Goal: Find specific page/section: Find specific page/section

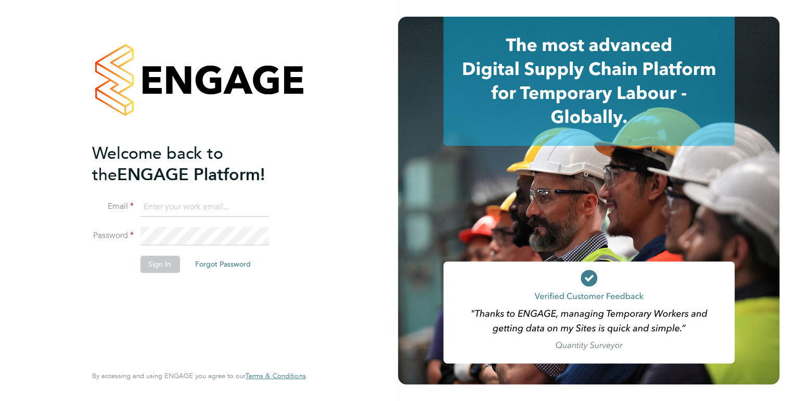
type input "kirsty.hanmore@ncclondon.ac.uk"
click at [162, 263] on button "Sign In" at bounding box center [160, 264] width 40 height 17
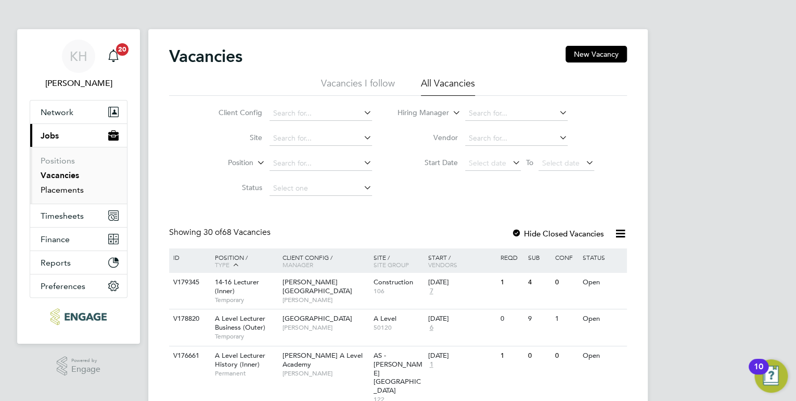
click at [59, 192] on link "Placements" at bounding box center [62, 190] width 43 height 10
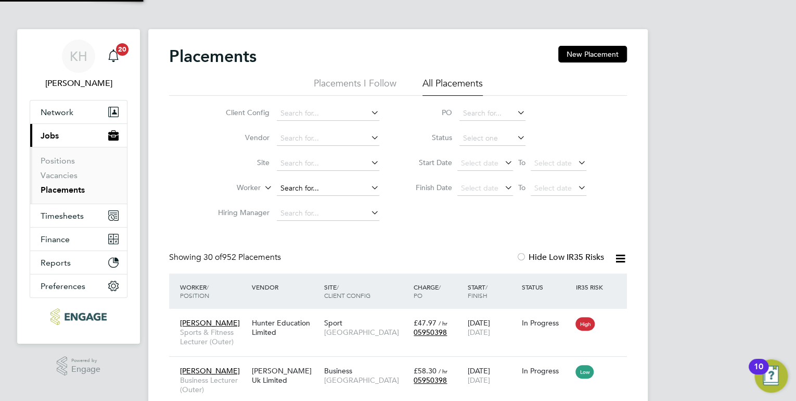
click at [297, 185] on input at bounding box center [328, 188] width 103 height 15
type input "[PERSON_NAME]"
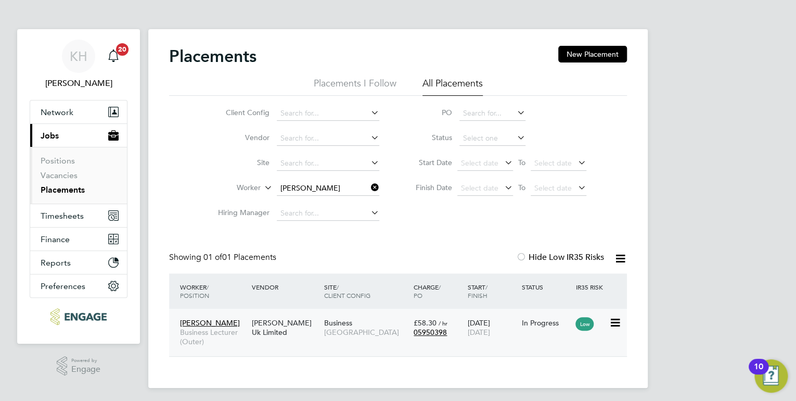
click at [218, 317] on div "Khalil Momand Business Lecturer (Outer)" at bounding box center [213, 332] width 72 height 39
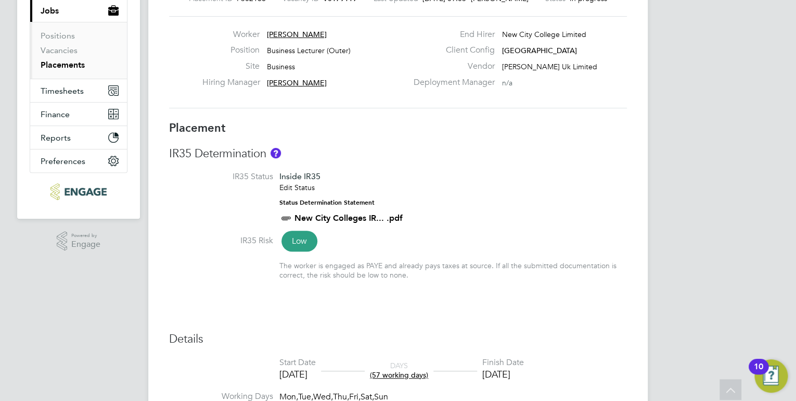
scroll to position [65, 0]
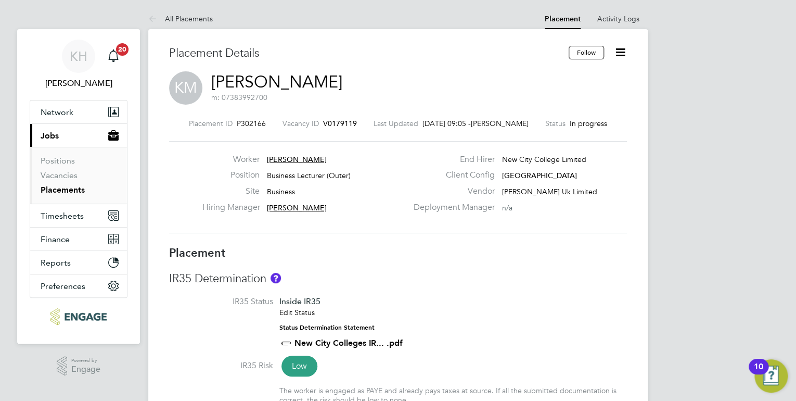
click at [297, 160] on span "[PERSON_NAME]" at bounding box center [297, 159] width 60 height 9
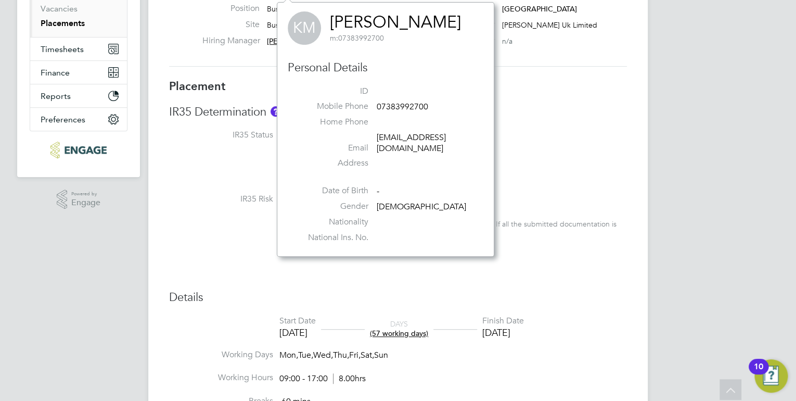
drag, startPoint x: 647, startPoint y: 194, endPoint x: 616, endPoint y: 191, distance: 31.3
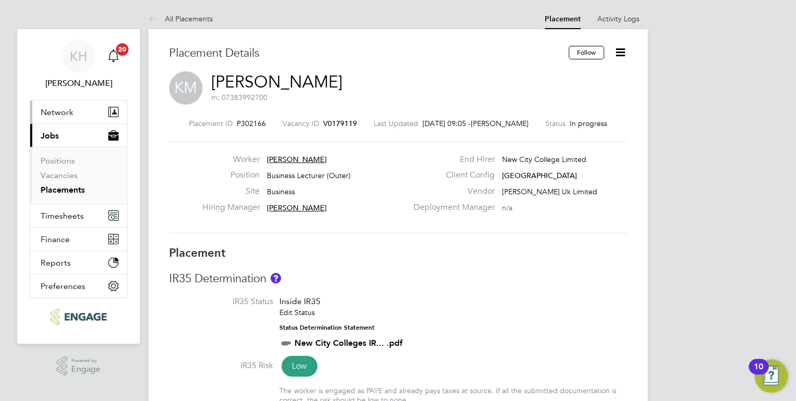
click at [60, 110] on span "Network" at bounding box center [57, 112] width 33 height 10
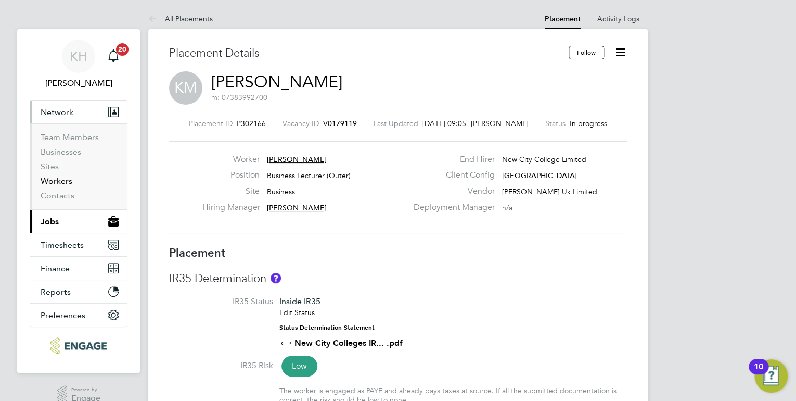
click at [59, 176] on link "Workers" at bounding box center [57, 181] width 32 height 10
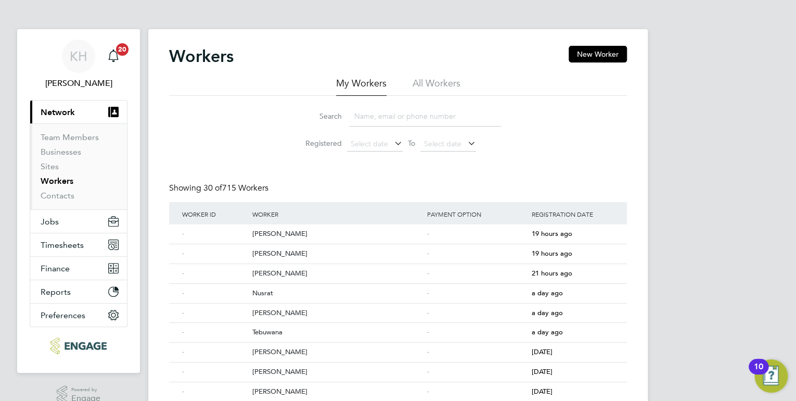
click at [427, 87] on li "All Workers" at bounding box center [437, 86] width 48 height 19
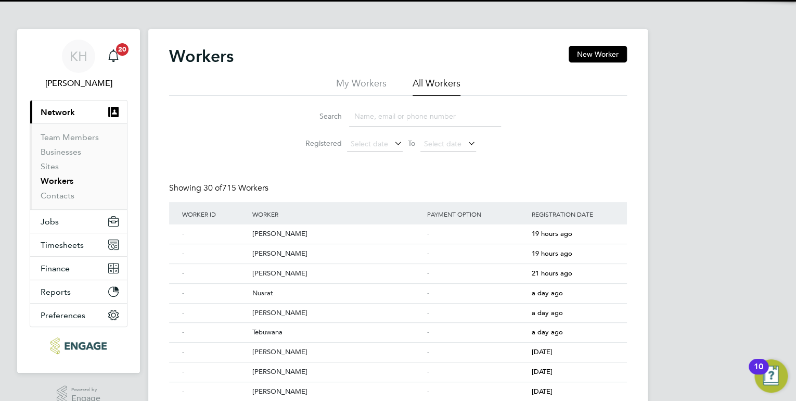
click at [388, 120] on input at bounding box center [425, 116] width 152 height 20
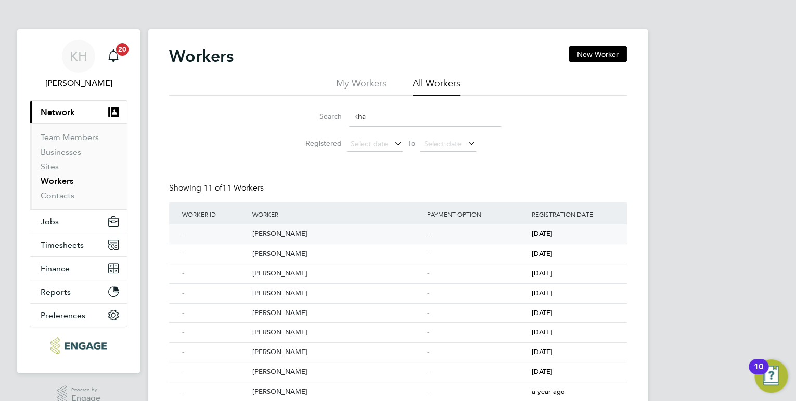
type input "kha"
click at [325, 233] on div "[PERSON_NAME]" at bounding box center [336, 233] width 175 height 19
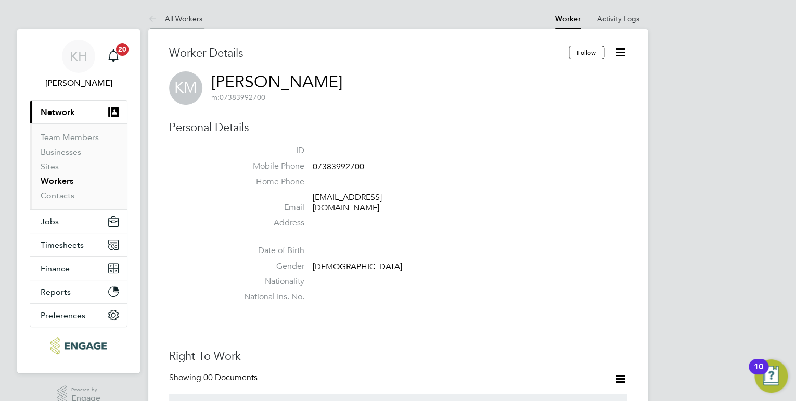
click at [198, 19] on link "All Workers" at bounding box center [175, 18] width 54 height 9
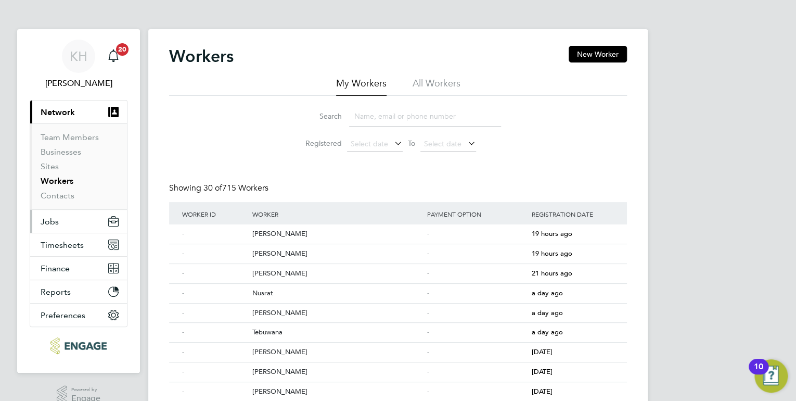
click at [50, 220] on span "Jobs" at bounding box center [50, 221] width 18 height 10
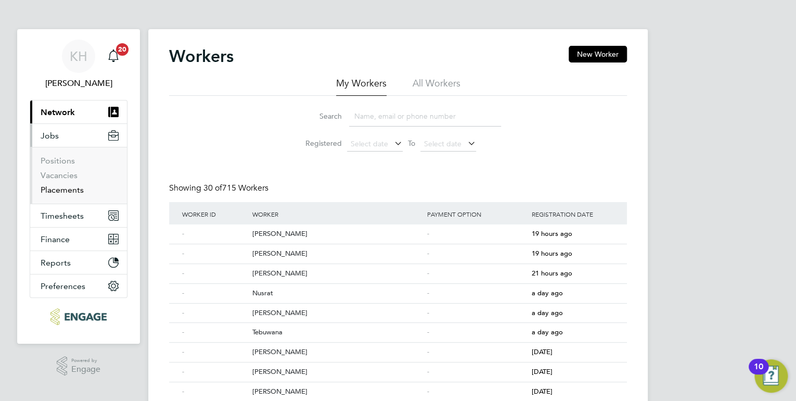
click at [75, 192] on link "Placements" at bounding box center [62, 190] width 43 height 10
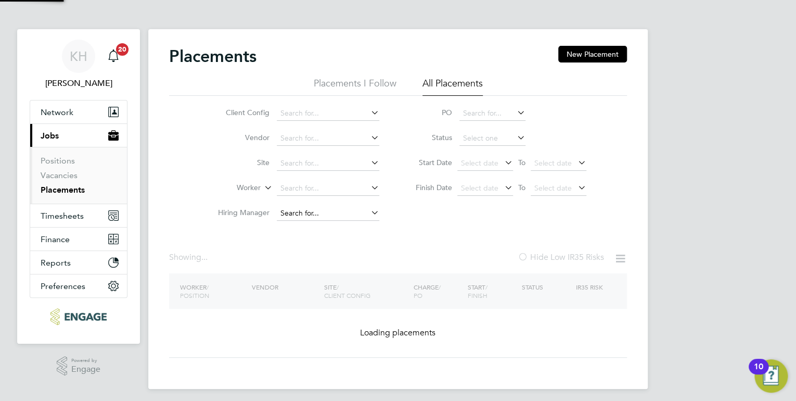
click at [297, 211] on input at bounding box center [328, 213] width 103 height 15
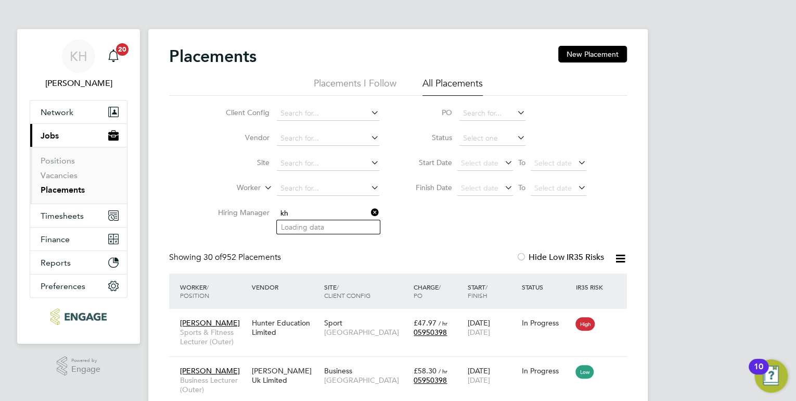
type input "k"
click at [291, 186] on input at bounding box center [328, 188] width 103 height 15
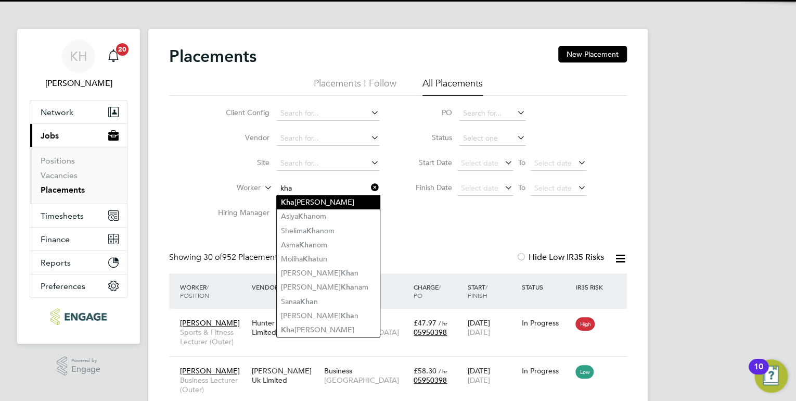
click at [301, 201] on li "Kha lil Momand" at bounding box center [328, 202] width 103 height 14
type input "[PERSON_NAME]"
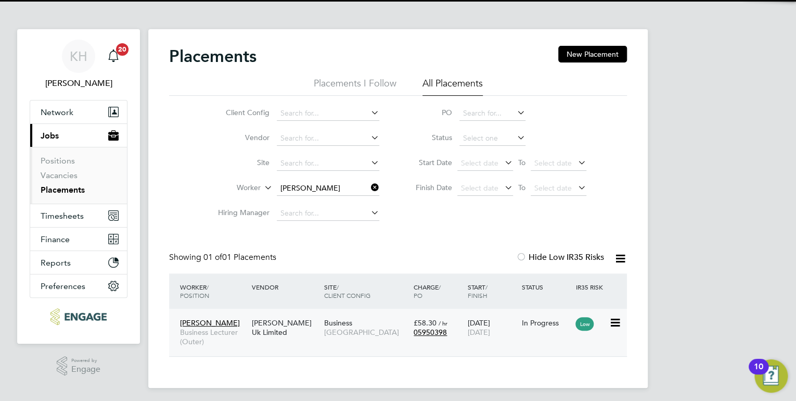
click at [276, 327] on div "[PERSON_NAME] Uk Limited" at bounding box center [285, 327] width 72 height 29
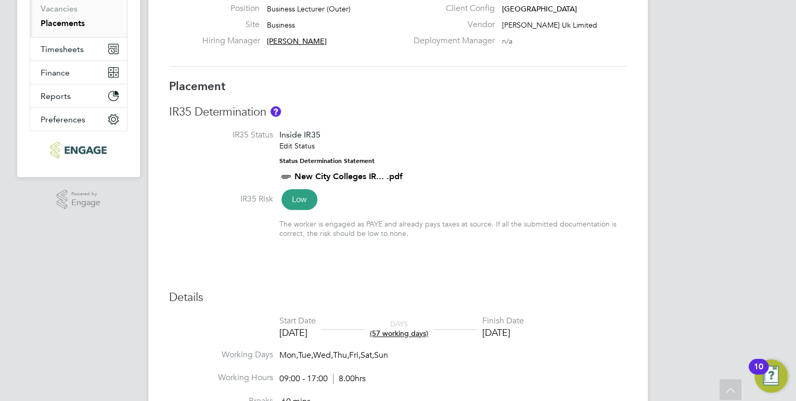
scroll to position [51, 0]
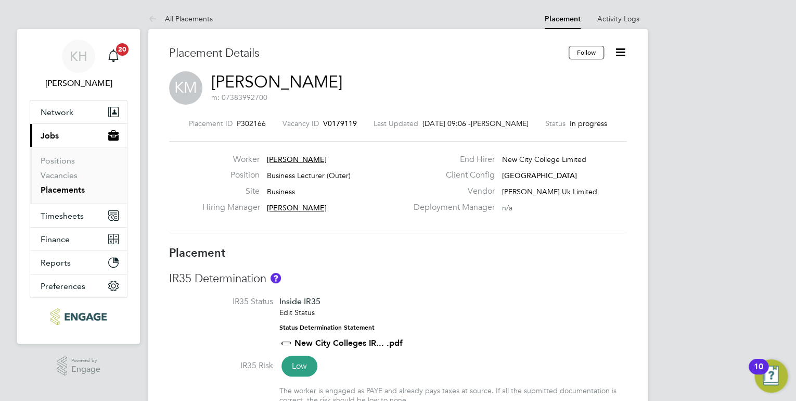
drag, startPoint x: 358, startPoint y: 122, endPoint x: 335, endPoint y: 123, distance: 22.9
click at [335, 123] on div "Placement ID P302166 Vacancy ID V0179119 Last Updated [DATE] 09:06 - [PERSON_NA…" at bounding box center [398, 123] width 458 height 9
click at [354, 123] on div "Placement ID P302166 Vacancy ID V0179119 Last Updated [DATE] 09:06 - [PERSON_NA…" at bounding box center [398, 123] width 458 height 9
click at [69, 176] on link "Vacancies" at bounding box center [59, 175] width 37 height 10
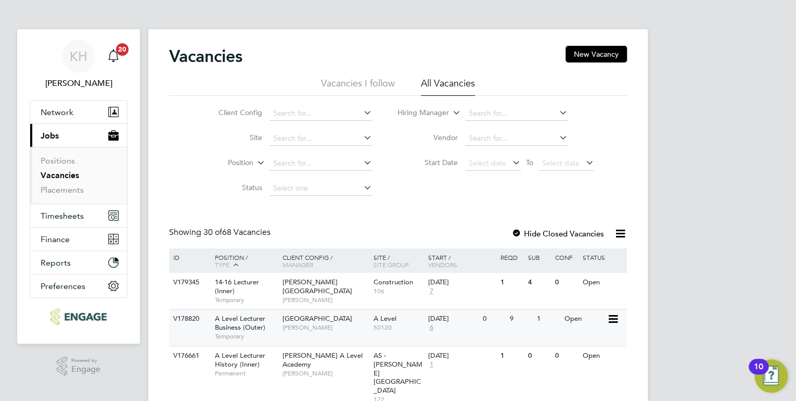
click at [321, 321] on span "[GEOGRAPHIC_DATA]" at bounding box center [318, 318] width 70 height 9
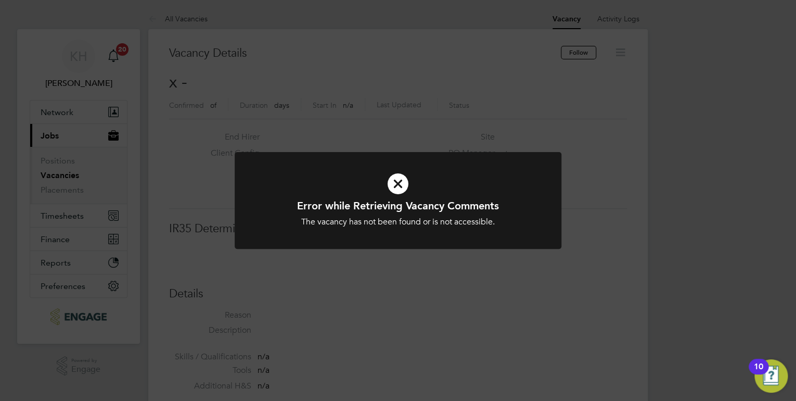
click at [377, 274] on div "Error while Retrieving Vacancy Comments The vacancy has not been found or is no…" at bounding box center [398, 200] width 796 height 401
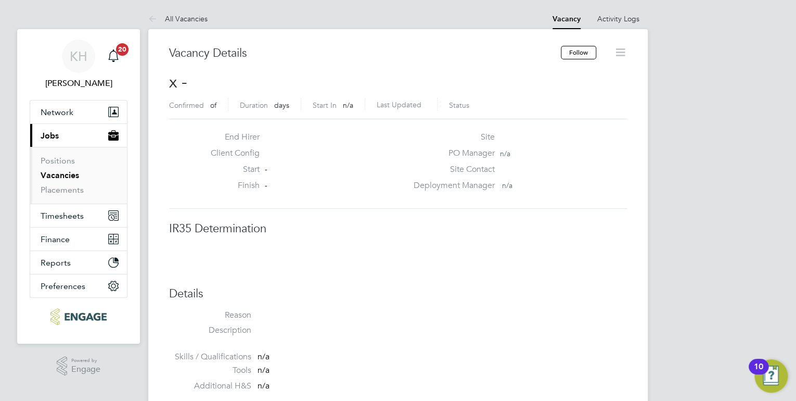
click at [66, 179] on link "Vacancies" at bounding box center [60, 175] width 39 height 10
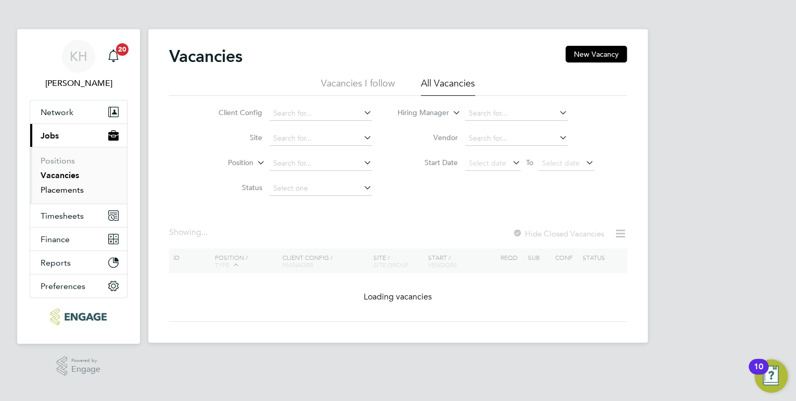
click at [69, 193] on link "Placements" at bounding box center [62, 190] width 43 height 10
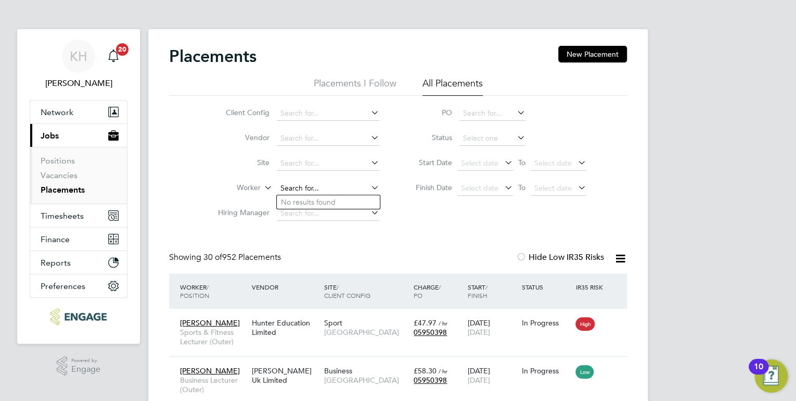
click at [316, 191] on input at bounding box center [328, 188] width 103 height 15
click at [332, 202] on li "Kh alil Momand" at bounding box center [342, 202] width 130 height 14
type input "[PERSON_NAME]"
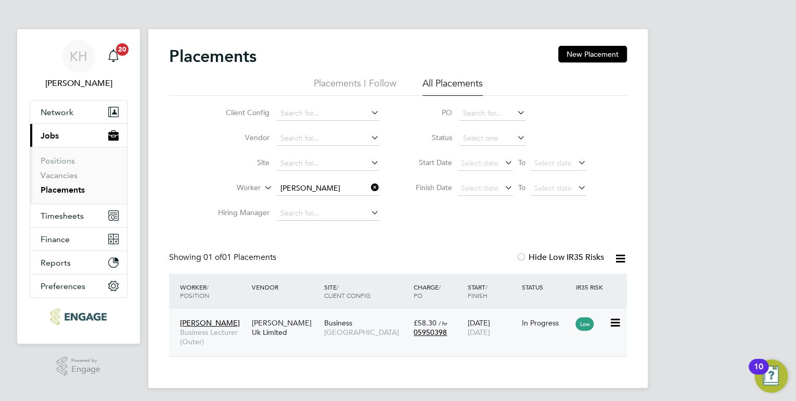
click at [348, 333] on span "[GEOGRAPHIC_DATA]" at bounding box center [366, 331] width 85 height 9
